Goal: Task Accomplishment & Management: Manage account settings

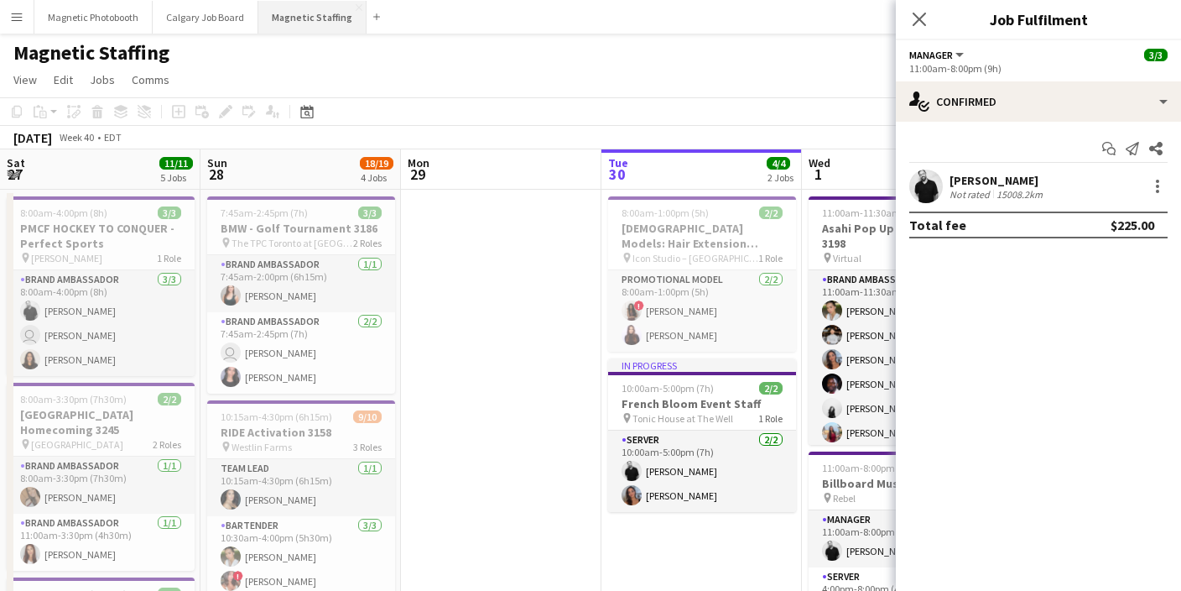
scroll to position [0, 476]
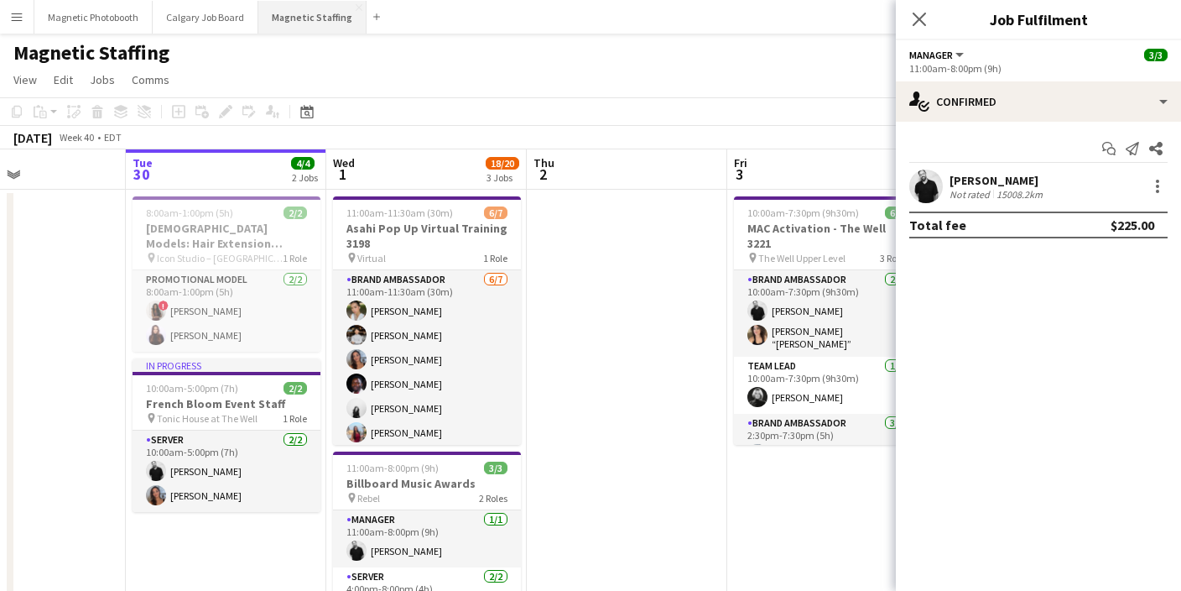
click at [285, 23] on button "Magnetic Staffing Close" at bounding box center [312, 17] width 108 height 33
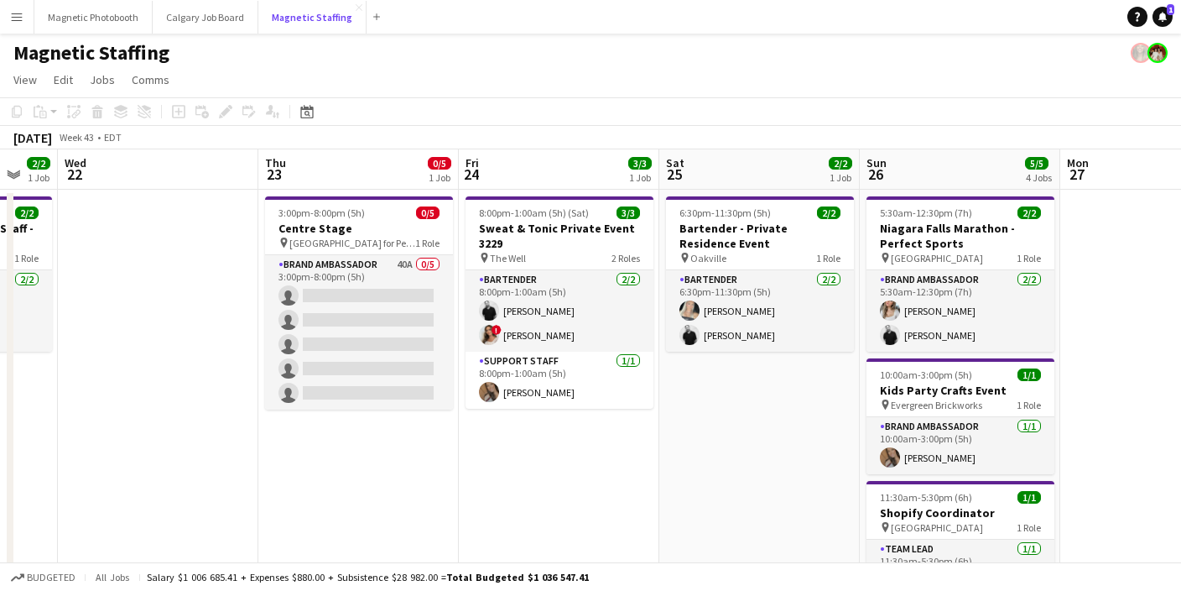
scroll to position [0, 639]
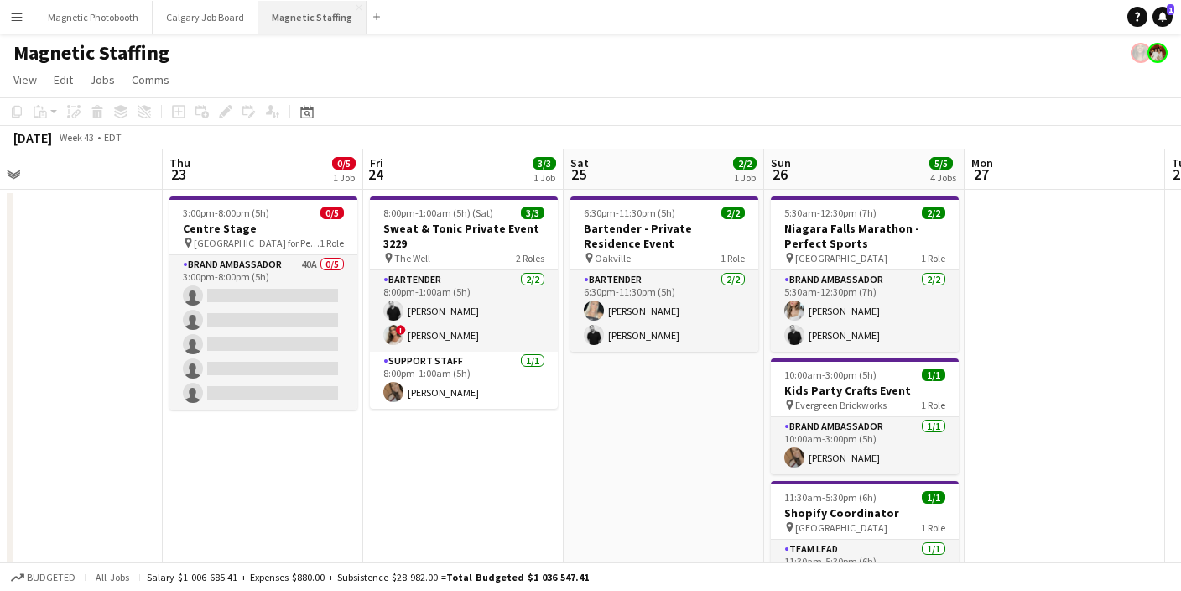
click at [281, 29] on button "Magnetic Staffing Close" at bounding box center [312, 17] width 108 height 33
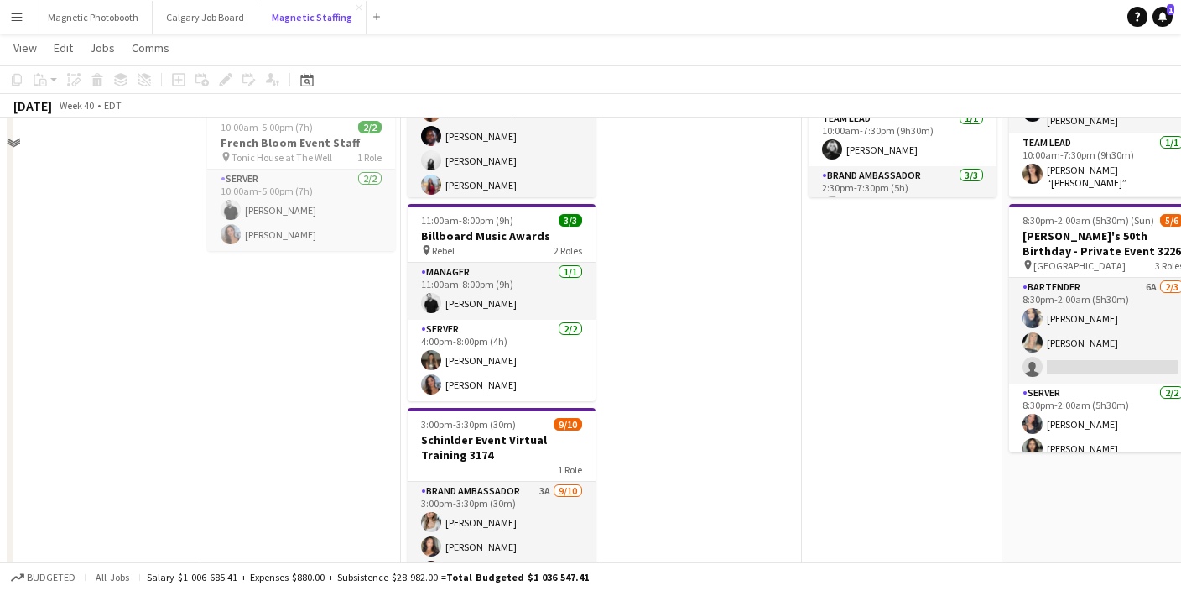
scroll to position [261, 0]
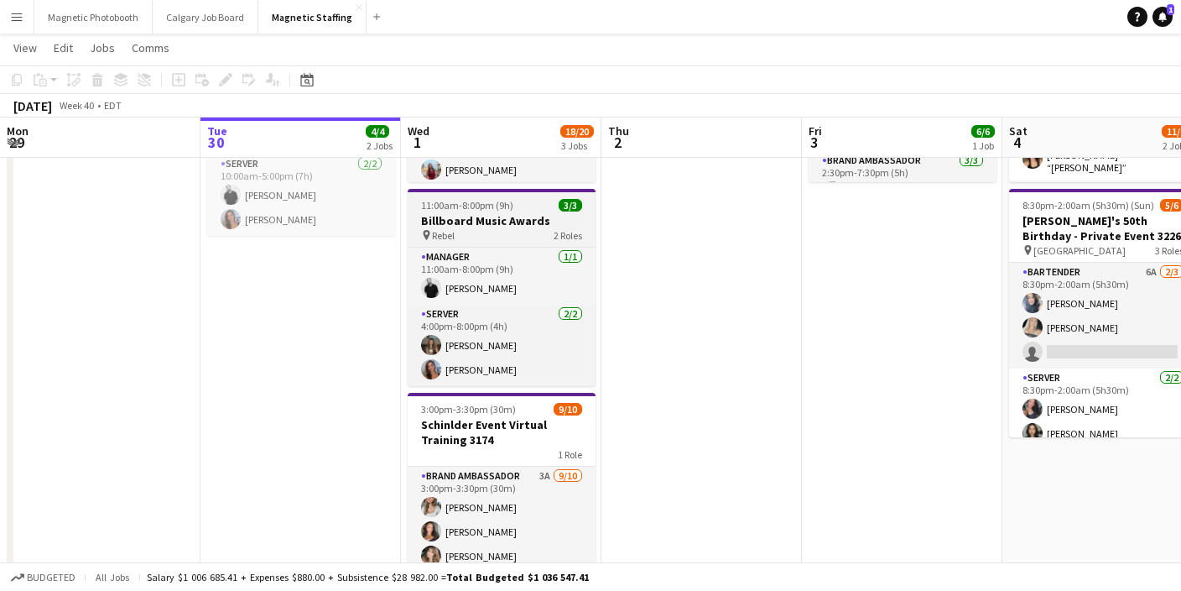
click at [480, 233] on div "pin Rebel 2 Roles" at bounding box center [502, 234] width 188 height 13
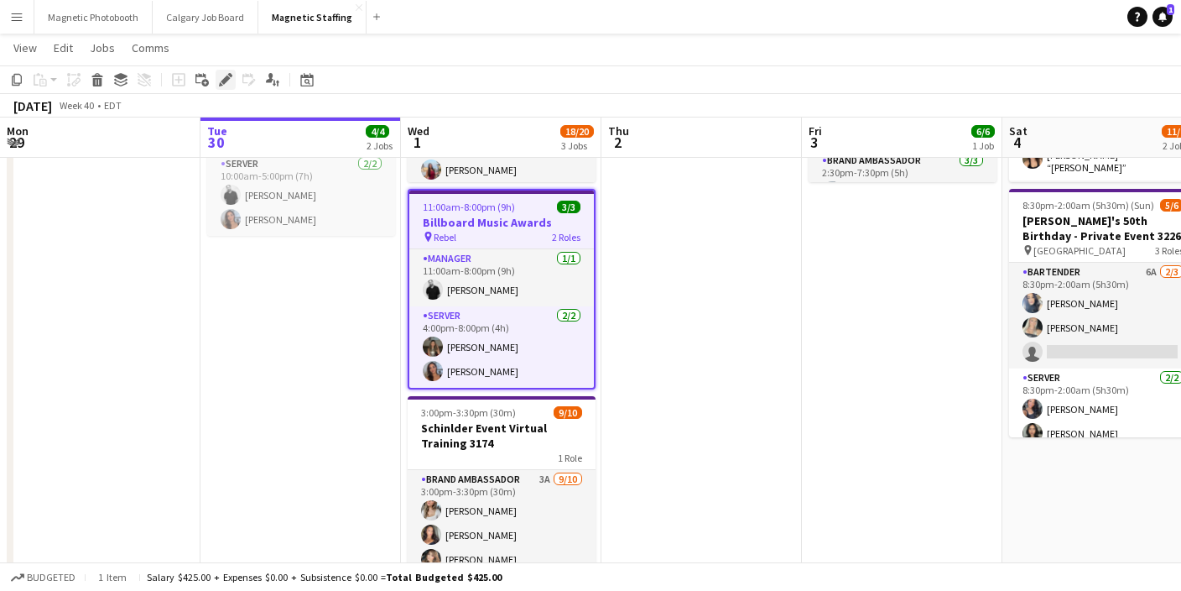
click at [226, 85] on icon "Edit" at bounding box center [225, 79] width 13 height 13
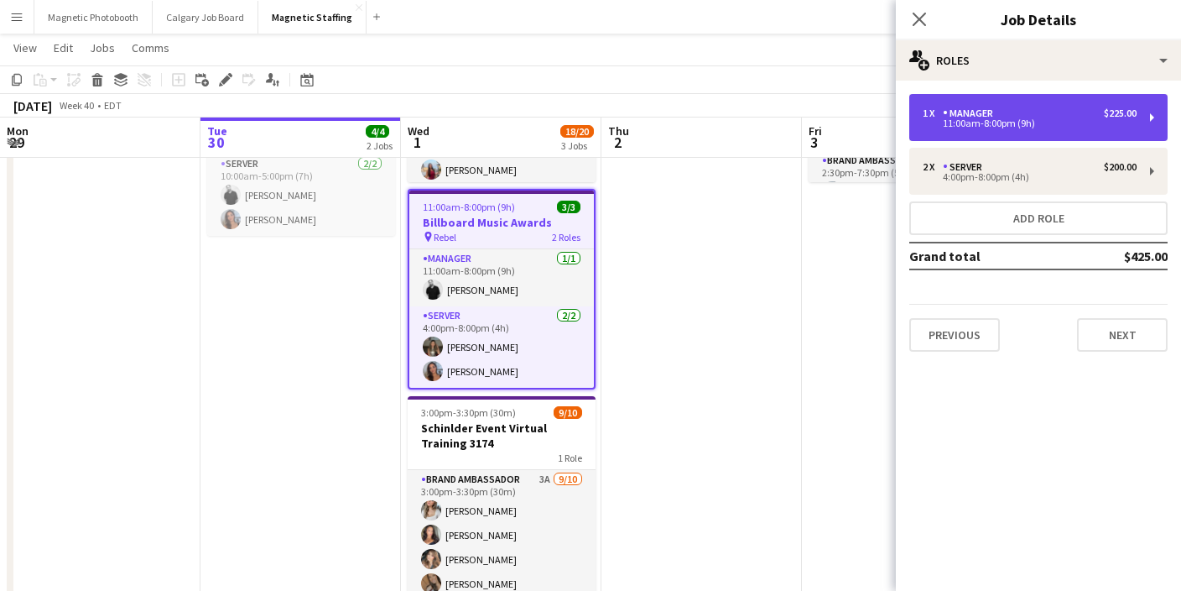
click at [989, 104] on div "1 x Manager $225.00 11:00am-8:00pm (9h)" at bounding box center [1038, 117] width 258 height 47
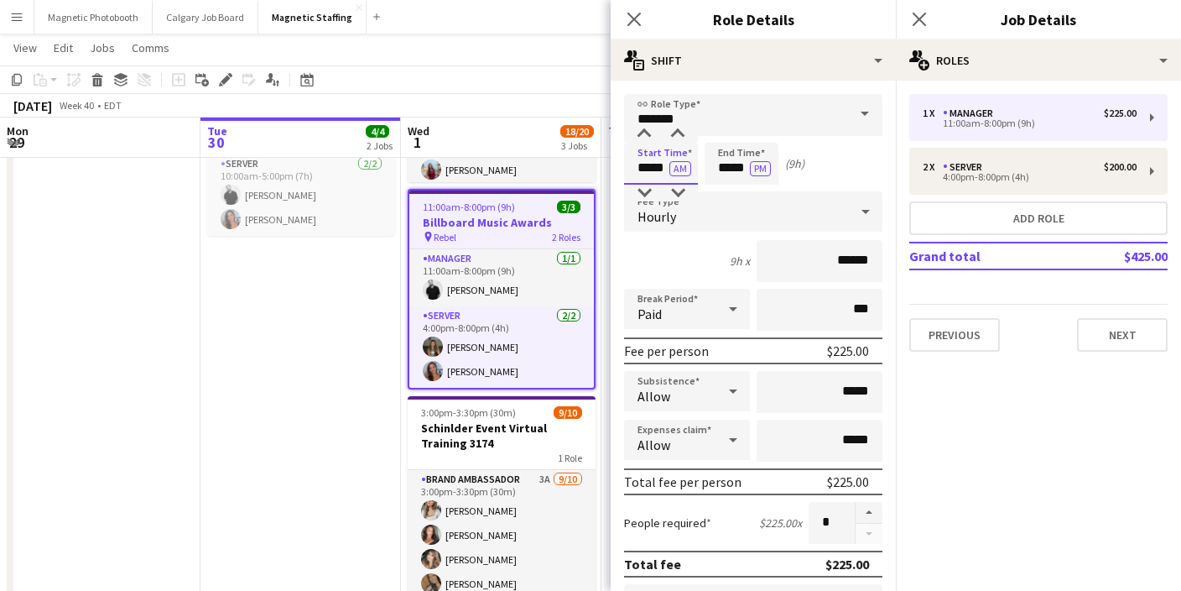
click at [649, 172] on input "*****" at bounding box center [661, 164] width 74 height 42
type input "*****"
click at [684, 169] on button "AM" at bounding box center [680, 168] width 22 height 15
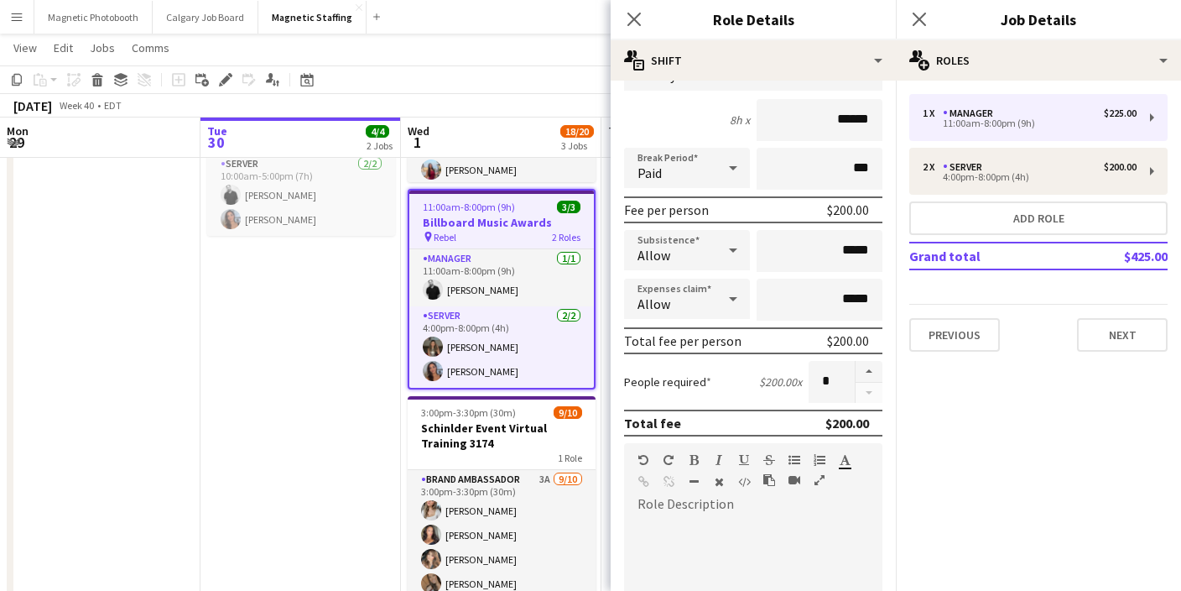
scroll to position [545, 0]
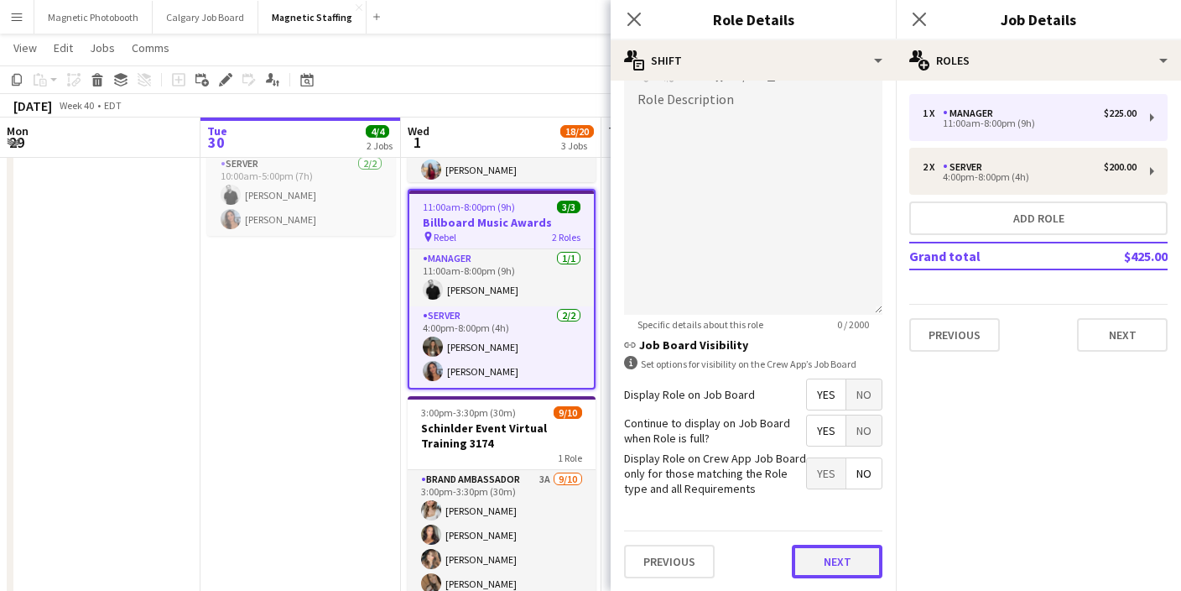
click at [837, 559] on button "Next" at bounding box center [837, 561] width 91 height 34
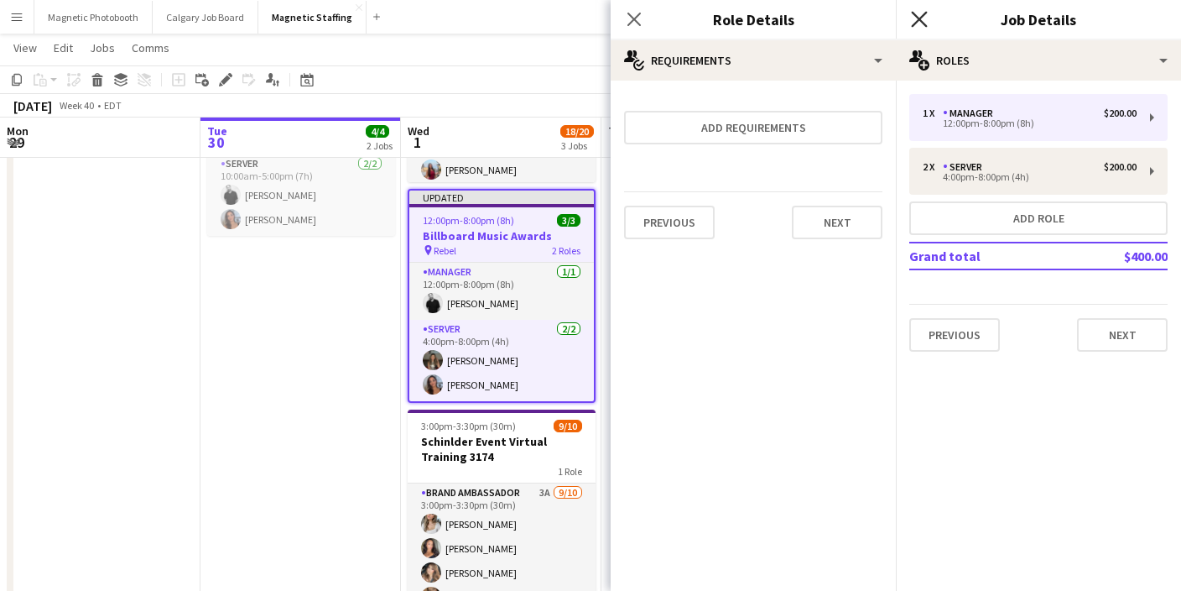
click at [917, 20] on icon at bounding box center [919, 19] width 16 height 16
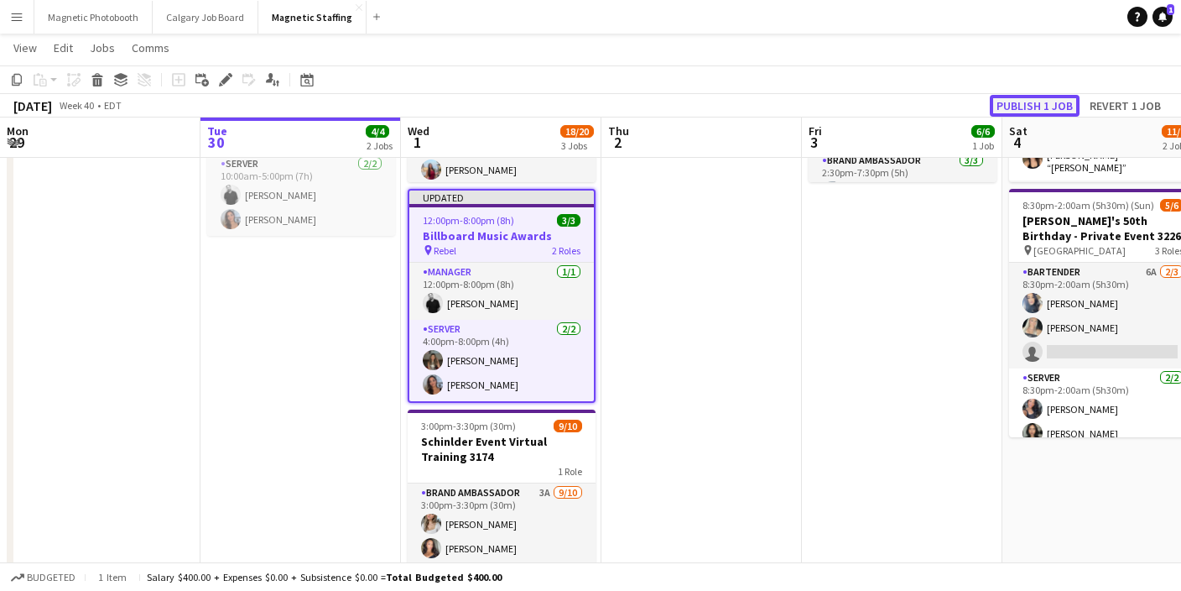
click at [1012, 109] on button "Publish 1 job" at bounding box center [1035, 106] width 90 height 22
